Goal: Information Seeking & Learning: Learn about a topic

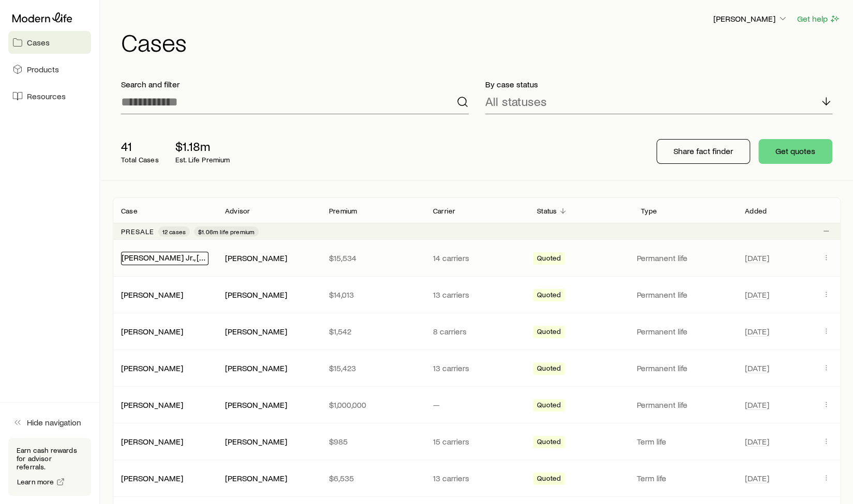
click at [167, 259] on link "[PERSON_NAME] Jr., [PERSON_NAME]" at bounding box center [190, 257] width 137 height 10
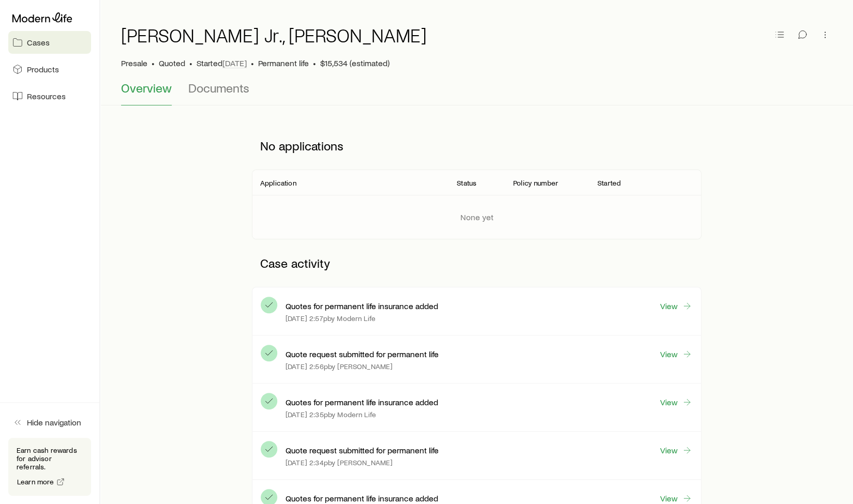
scroll to position [26, 0]
click at [230, 94] on span "Documents" at bounding box center [218, 87] width 61 height 14
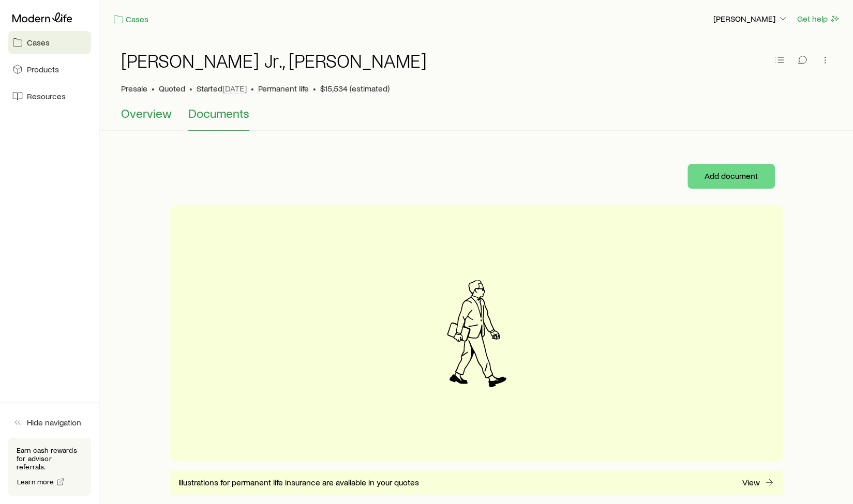
click at [144, 115] on span "Overview" at bounding box center [146, 113] width 51 height 14
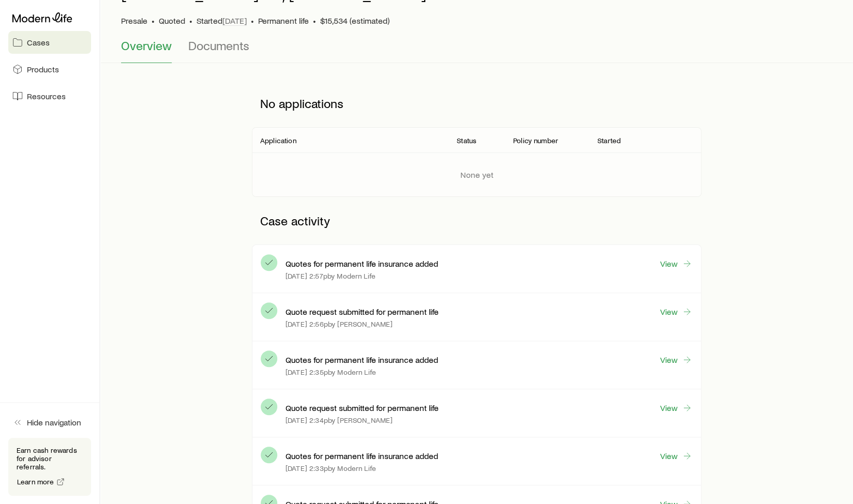
scroll to position [68, 0]
click at [671, 262] on link "View" at bounding box center [676, 264] width 33 height 12
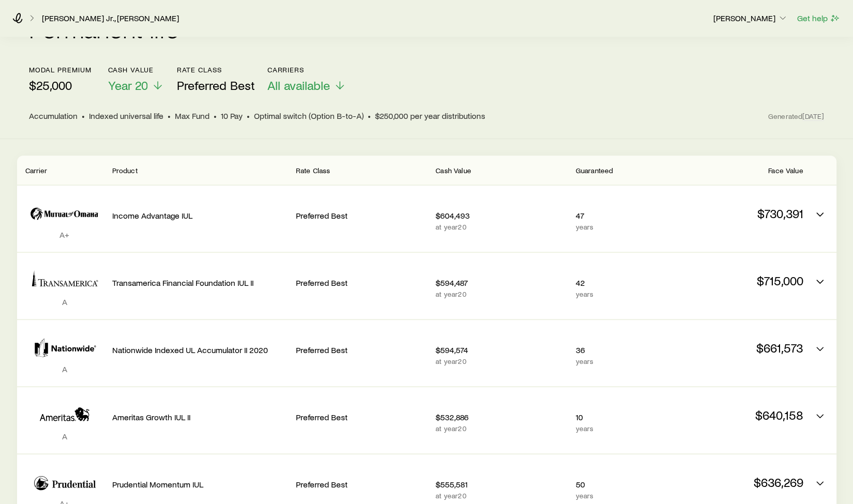
scroll to position [133, 0]
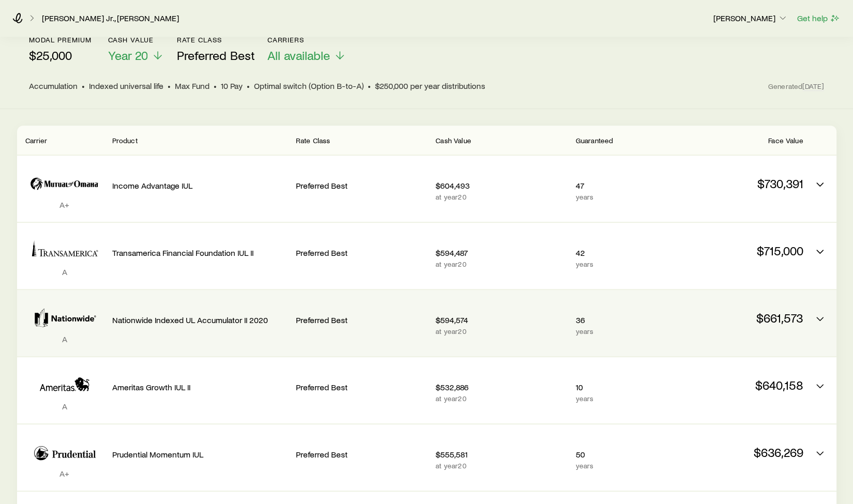
click at [800, 312] on p "$661,573" at bounding box center [737, 318] width 131 height 14
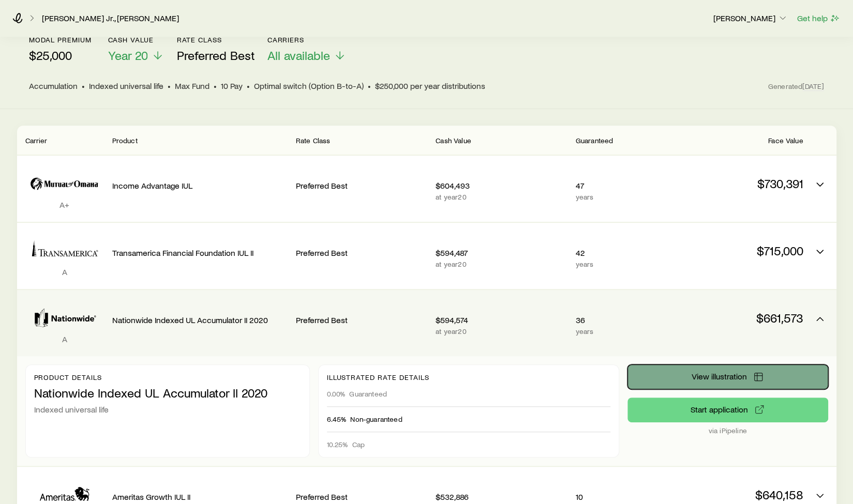
click at [705, 373] on span "View illustration" at bounding box center [719, 377] width 55 height 8
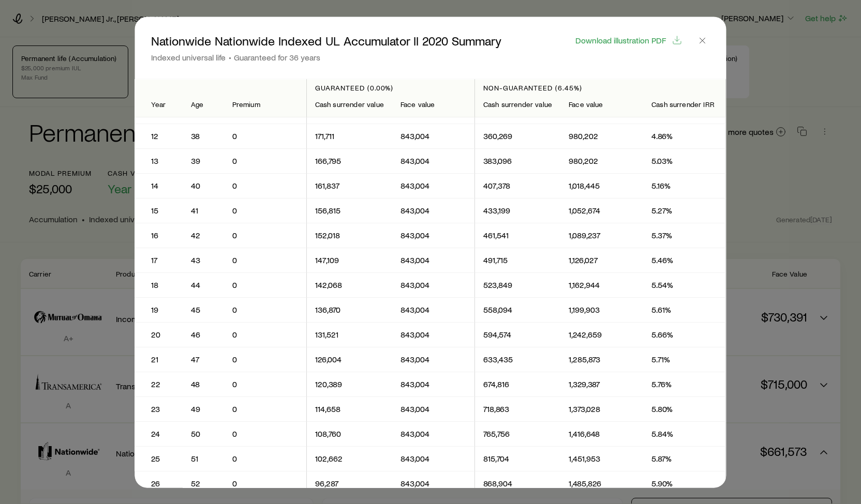
scroll to position [266, 0]
click at [702, 40] on icon "button" at bounding box center [702, 40] width 10 height 10
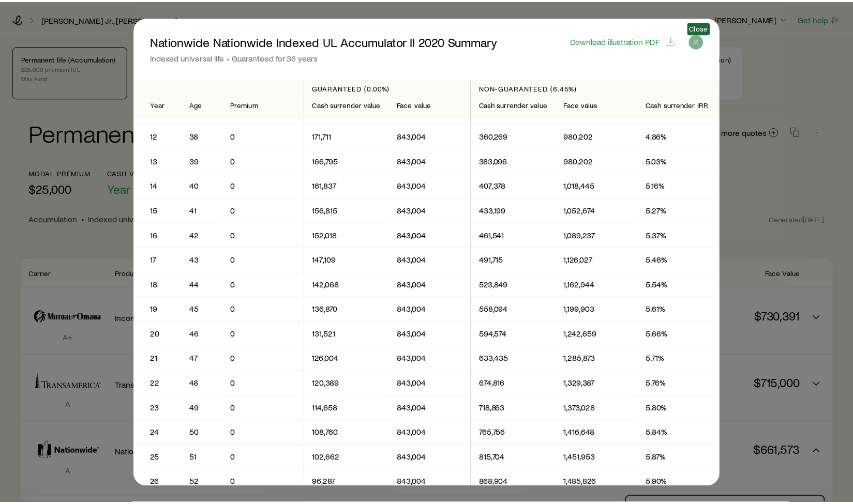
scroll to position [133, 0]
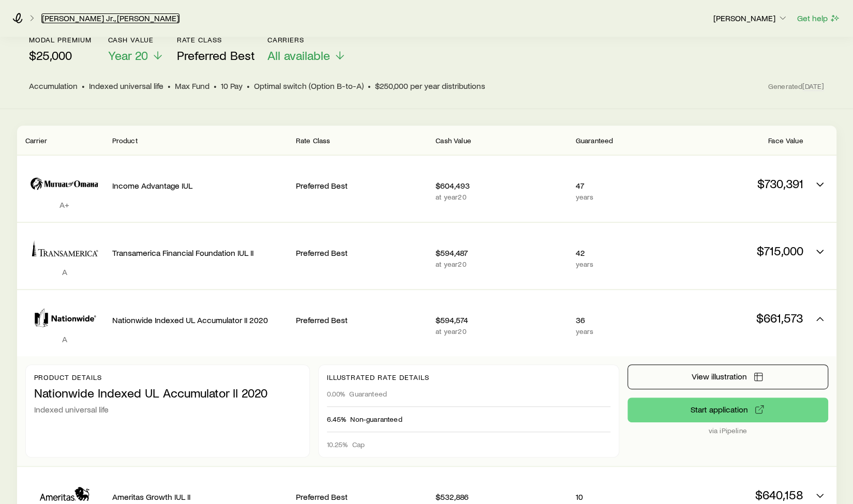
click at [76, 16] on link "[PERSON_NAME] Jr., [PERSON_NAME]" at bounding box center [110, 18] width 138 height 10
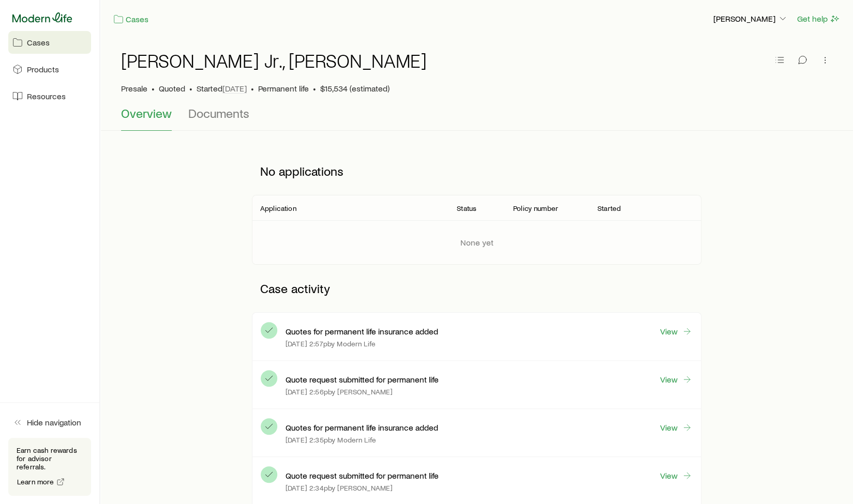
click at [46, 18] on icon at bounding box center [42, 17] width 60 height 10
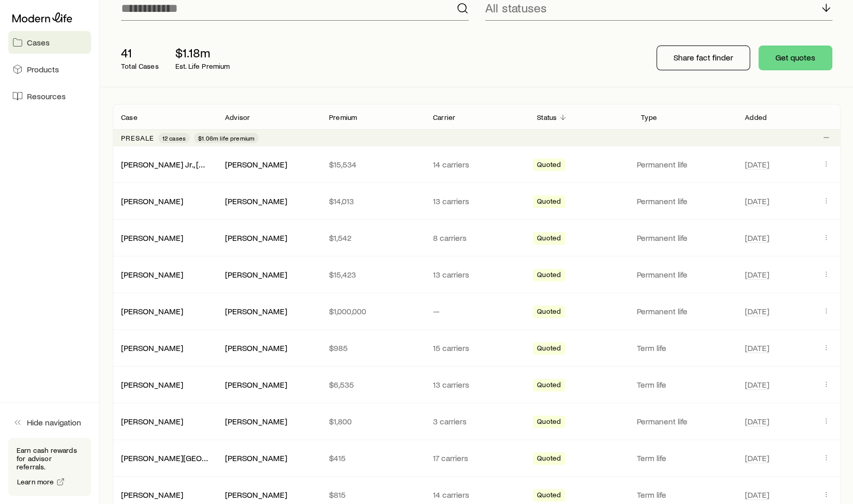
scroll to position [94, 0]
click at [164, 161] on link "[PERSON_NAME] Jr., [PERSON_NAME]" at bounding box center [190, 163] width 137 height 10
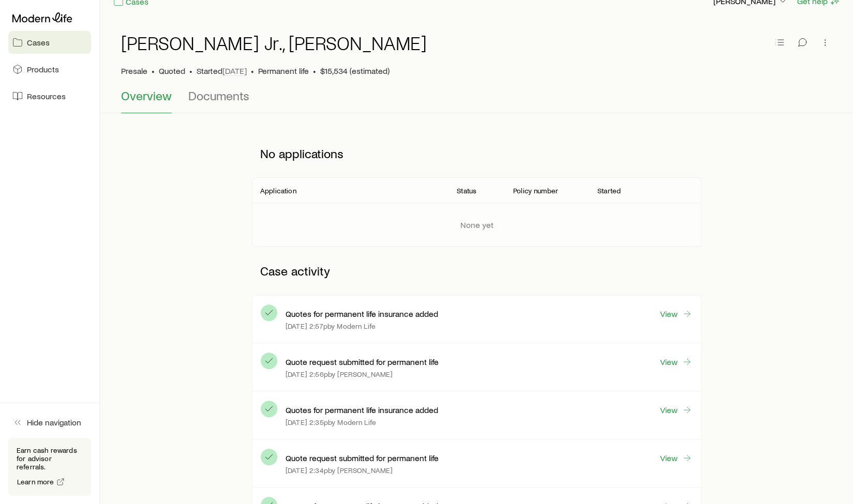
scroll to position [17, 0]
